Goal: Task Accomplishment & Management: Use online tool/utility

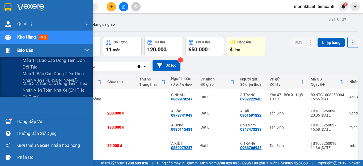
click at [28, 51] on span "Báo cáo" at bounding box center [25, 50] width 16 height 7
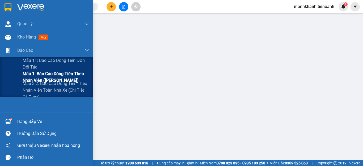
click at [57, 78] on span "Mẫu 1: Báo cáo dòng tiền theo nhân viên ([PERSON_NAME])" at bounding box center [56, 77] width 67 height 13
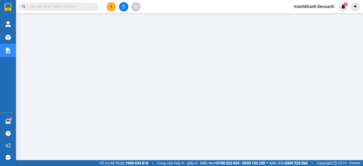
scroll to position [76, 0]
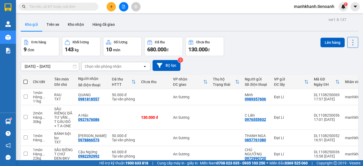
click at [26, 81] on span at bounding box center [25, 82] width 4 height 4
click at [26, 79] on input "checkbox" at bounding box center [26, 79] width 0 height 0
checkbox input "true"
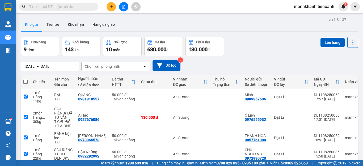
checkbox input "true"
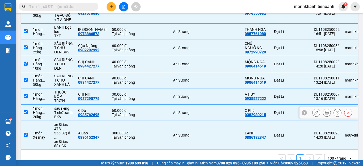
scroll to position [111, 0]
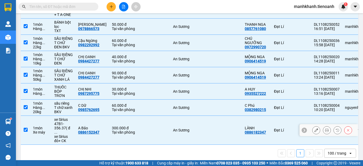
click at [25, 128] on input "checkbox" at bounding box center [26, 130] width 4 height 4
checkbox input "false"
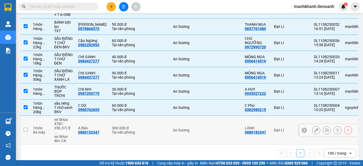
scroll to position [0, 0]
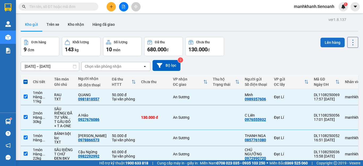
click at [328, 43] on button "Lên hàng" at bounding box center [333, 43] width 24 height 10
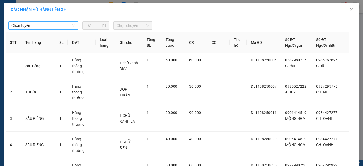
click at [52, 26] on span "Chọn tuyến" at bounding box center [43, 26] width 64 height 8
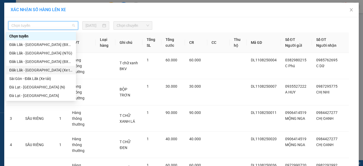
scroll to position [27, 0]
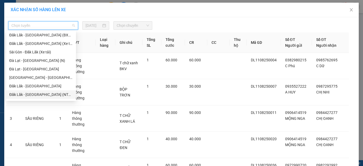
click at [32, 96] on div "Đăk Lăk - Sài Gòn (NTG - TB)" at bounding box center [41, 95] width 64 height 6
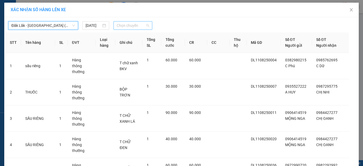
click at [124, 27] on span "Chọn chuyến" at bounding box center [133, 26] width 33 height 8
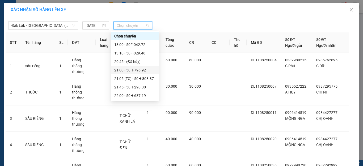
click at [137, 71] on div "21:00 - 50H-796.92" at bounding box center [135, 70] width 42 height 6
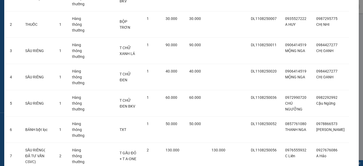
scroll to position [113, 0]
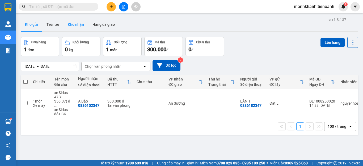
click at [72, 23] on button "Kho nhận" at bounding box center [76, 24] width 25 height 13
